Goal: Task Accomplishment & Management: Use online tool/utility

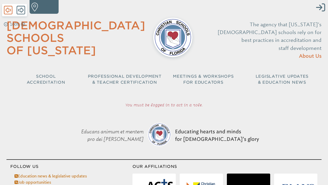
click at [8, 10] on icon at bounding box center [8, 10] width 9 height 10
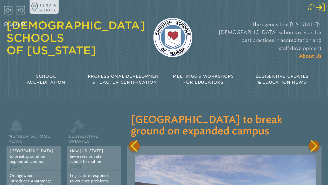
click at [307, 9] on icon "Log in or Create Account" at bounding box center [320, 7] width 9 height 9
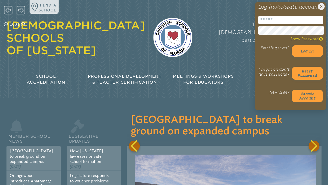
click at [289, 24] on input "email" at bounding box center [290, 20] width 65 height 8
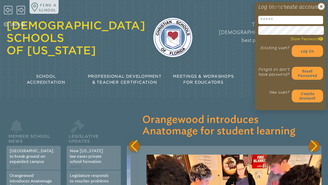
scroll to position [0, 197]
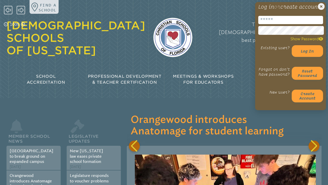
type input "**********"
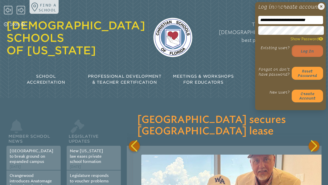
scroll to position [0, 394]
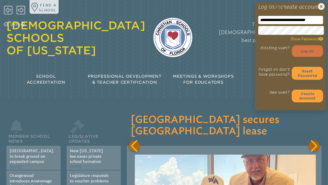
click at [305, 56] on button "Log in" at bounding box center [307, 51] width 31 height 12
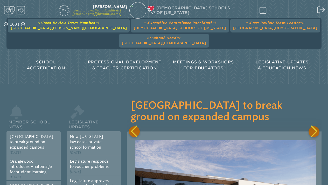
click at [39, 25] on span "at [GEOGRAPHIC_DATA][PERSON_NAME][DEMOGRAPHIC_DATA]" at bounding box center [69, 25] width 116 height 10
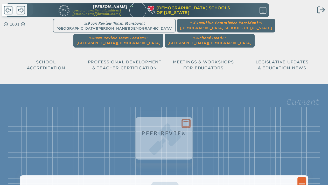
scroll to position [81, 0]
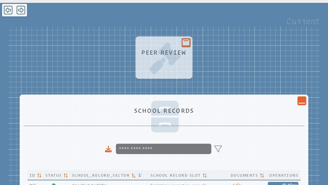
click at [161, 58] on p at bounding box center [164, 59] width 47 height 3
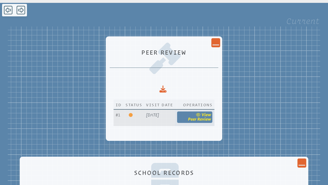
click at [210, 116] on span "Peer Review" at bounding box center [199, 118] width 23 height 5
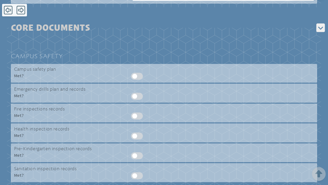
scroll to position [171, 0]
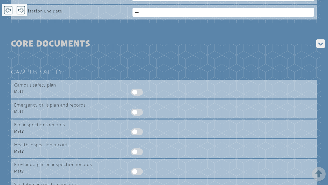
click at [135, 88] on div at bounding box center [222, 91] width 183 height 7
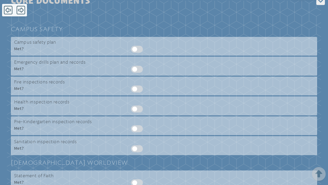
scroll to position [204, 0]
